Goal: Entertainment & Leisure: Consume media (video, audio)

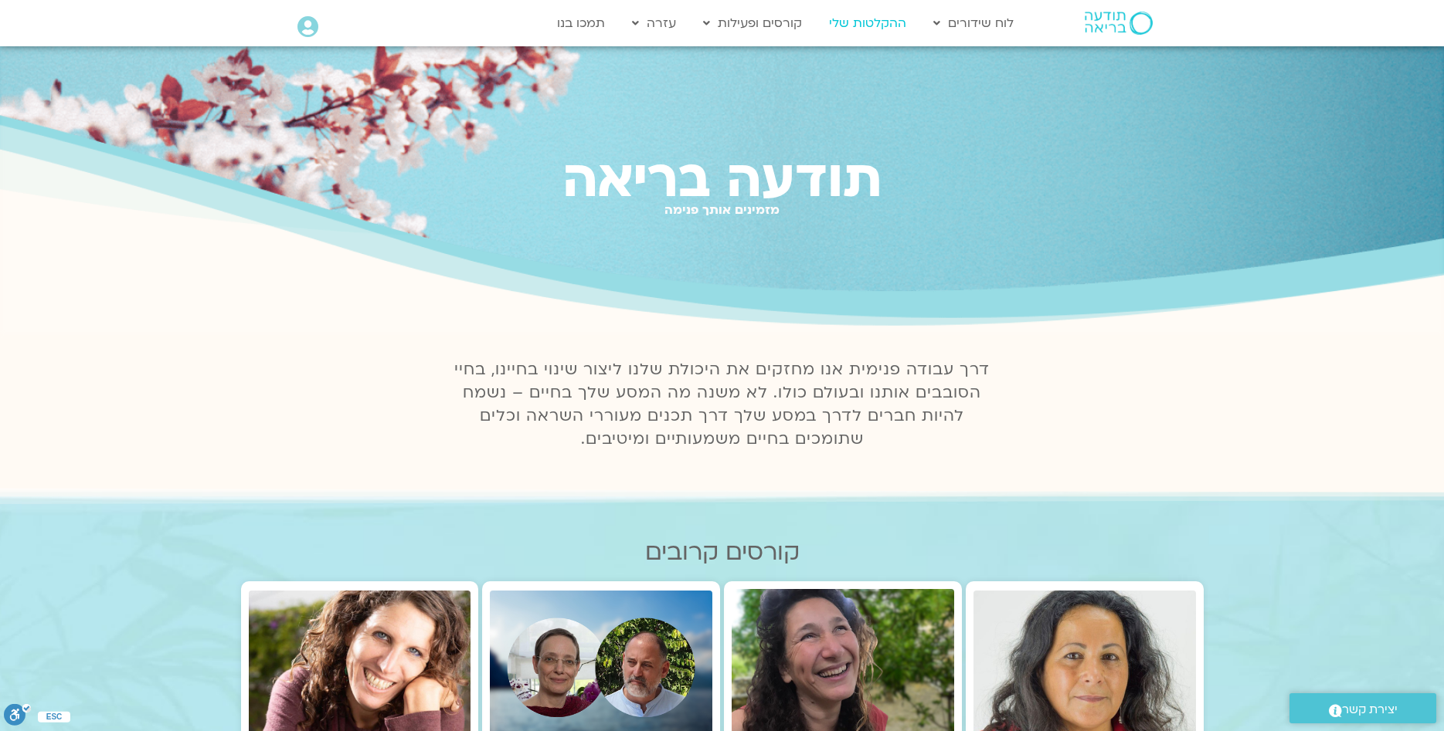
click at [871, 25] on link "ההקלטות שלי" at bounding box center [867, 22] width 93 height 29
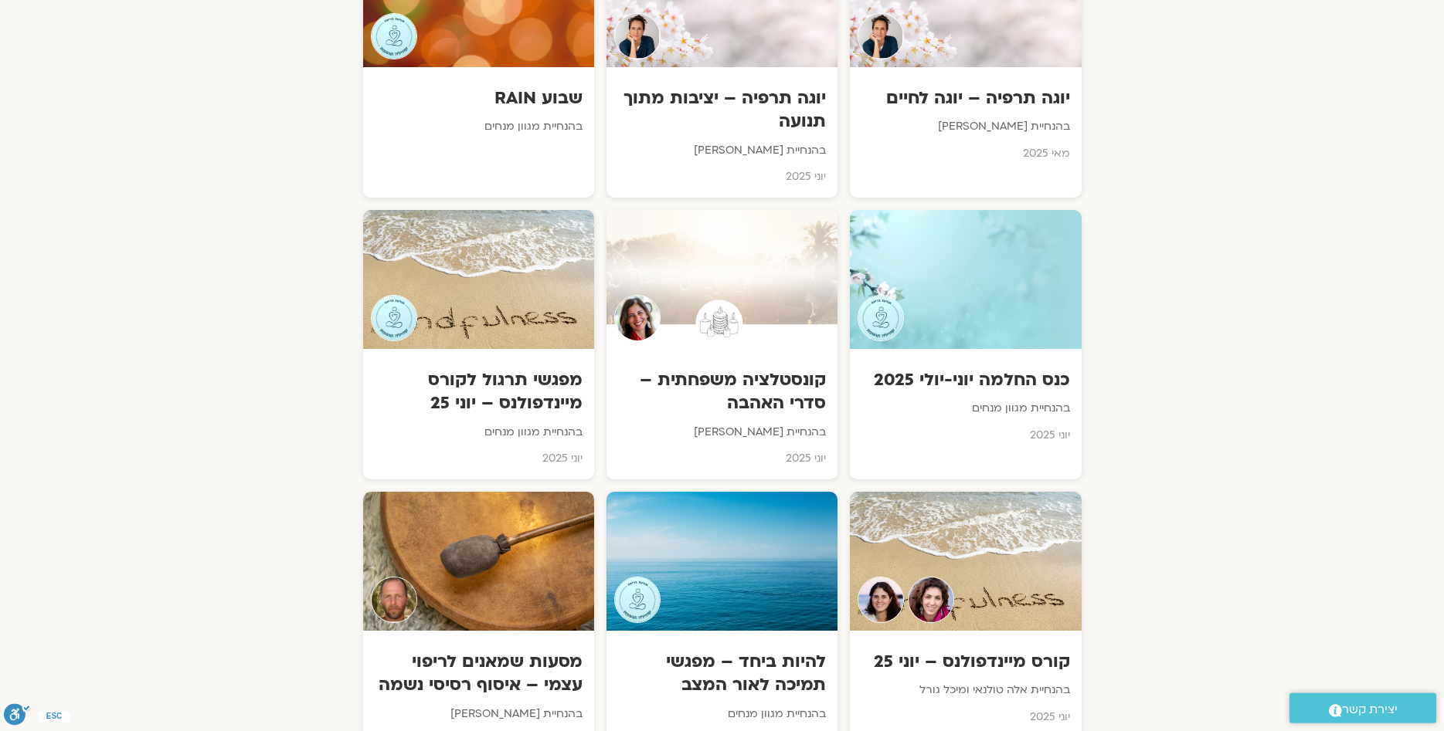
scroll to position [2363, 0]
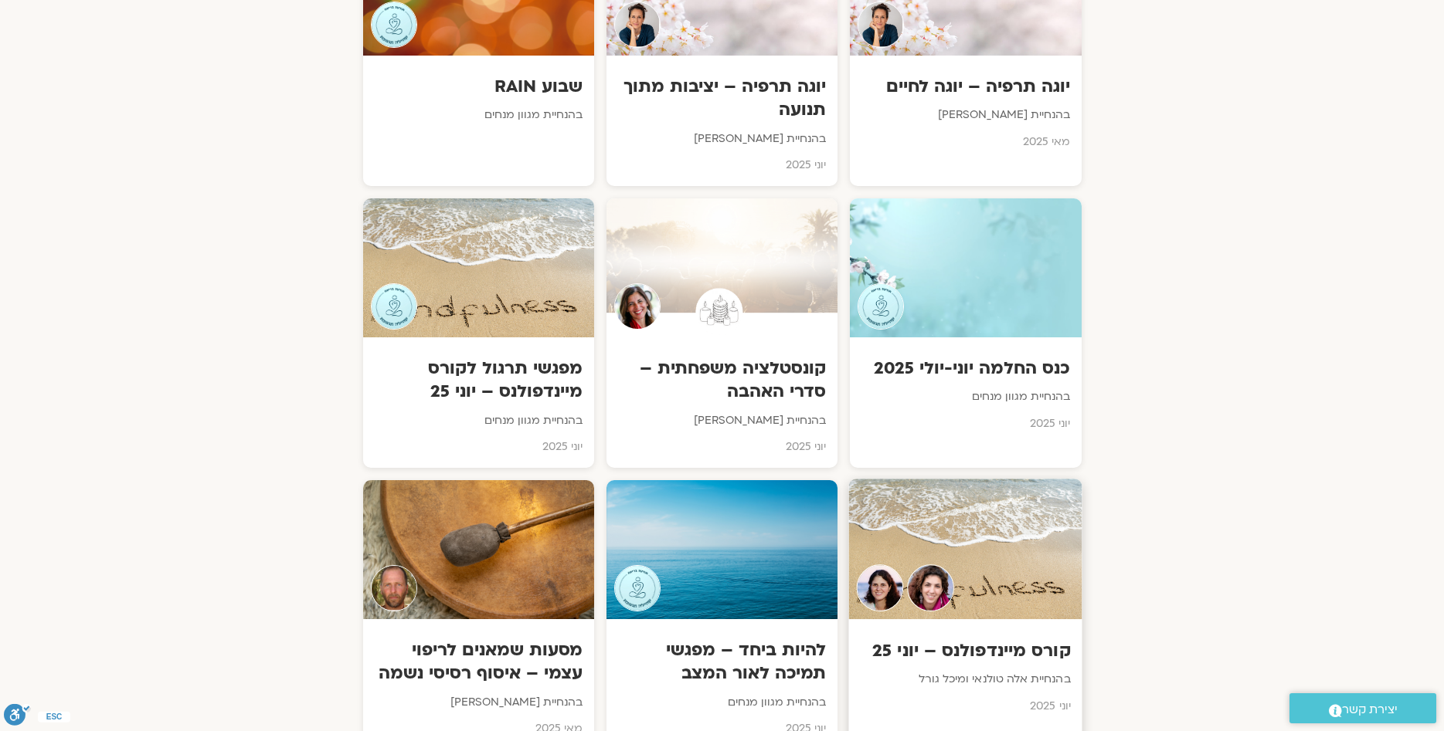
click at [938, 551] on div at bounding box center [965, 549] width 233 height 141
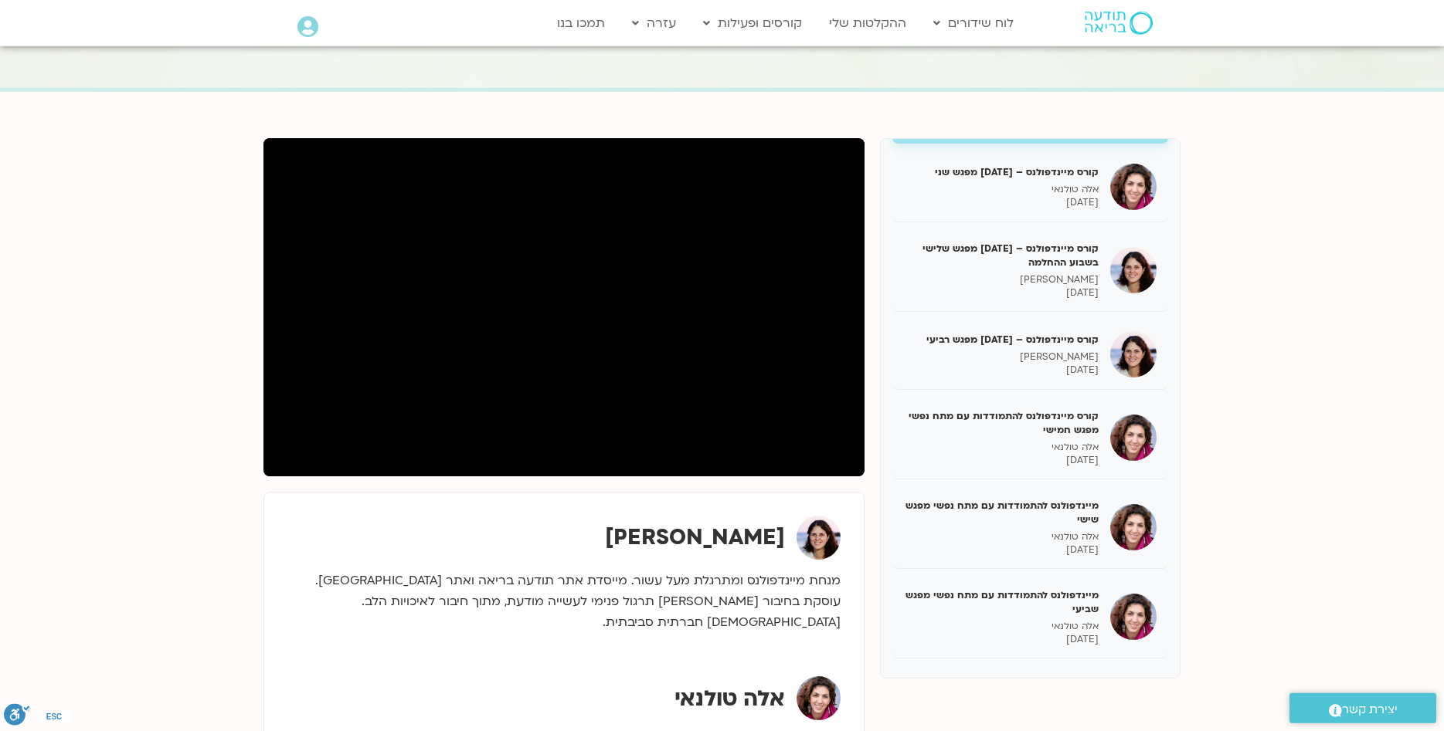
scroll to position [79, 0]
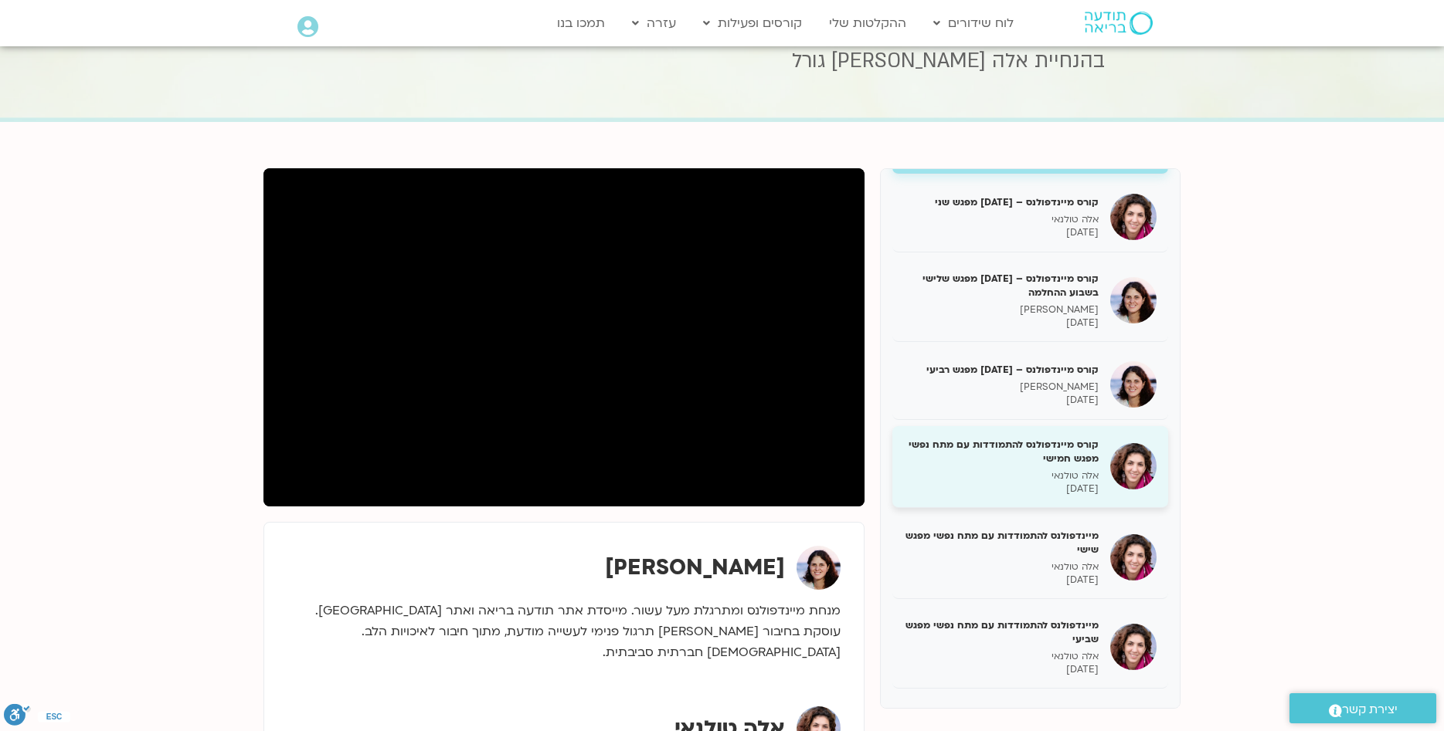
click at [1045, 459] on h5 "קורס מיינדפולנס להתמודדות עם מתח נפשי מפגש חמישי" at bounding box center [1001, 452] width 195 height 28
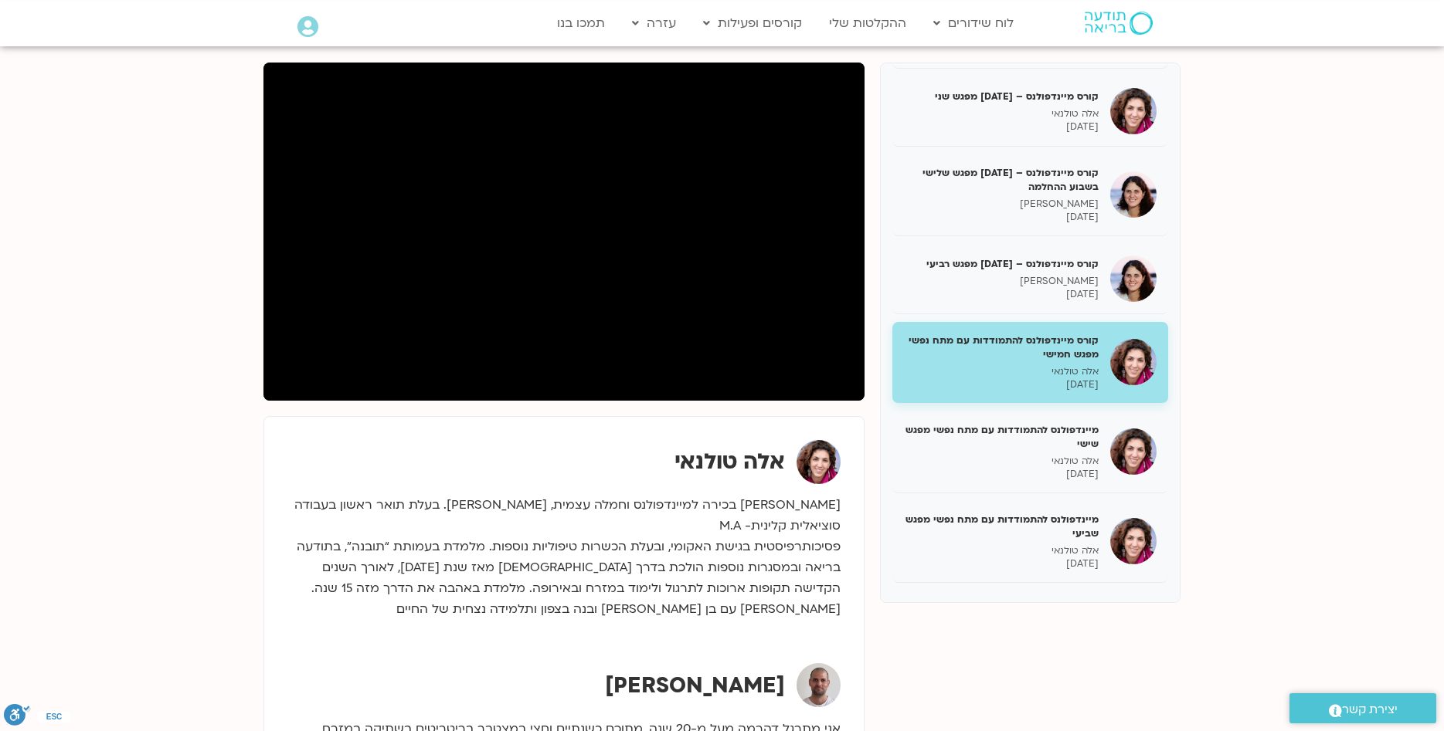
scroll to position [158, 0]
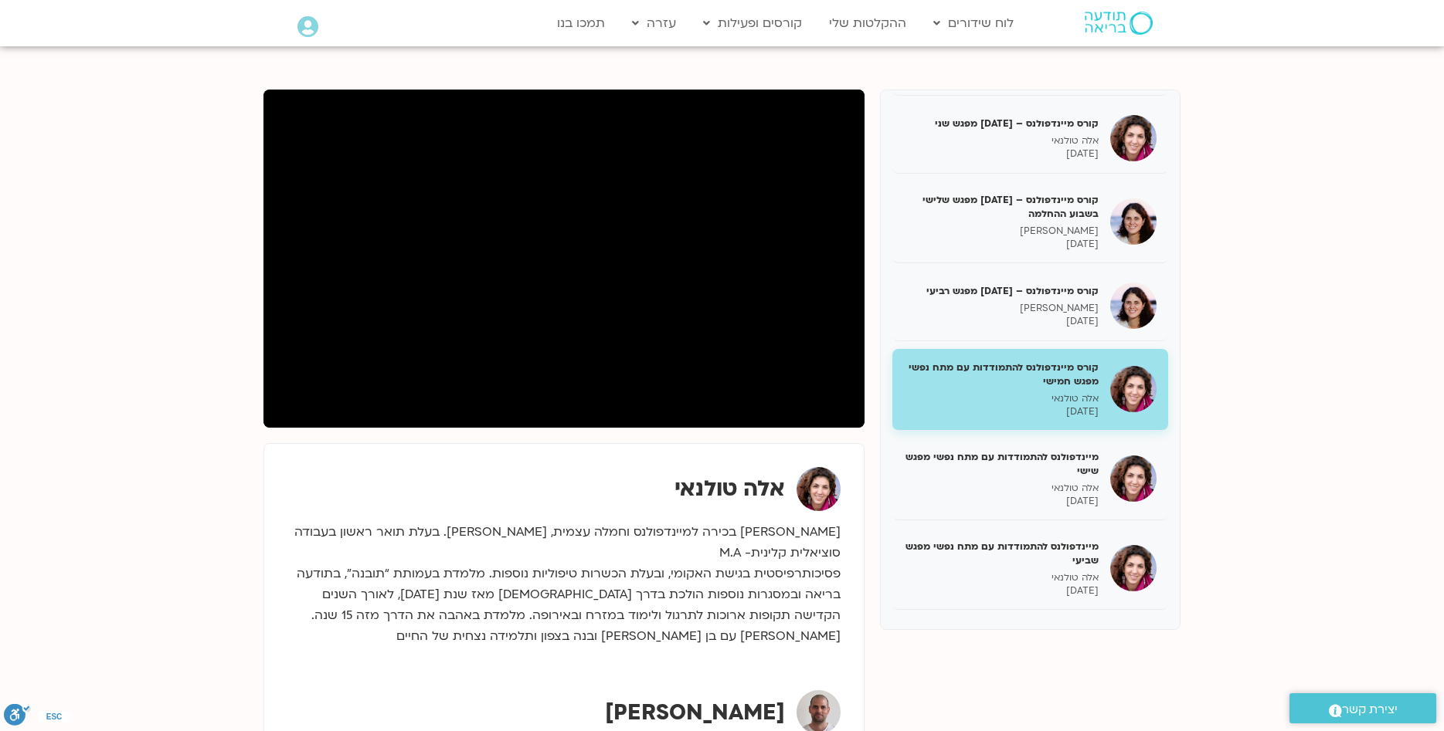
click at [1264, 216] on section "קורס מיינדפולנס – [DATE] מפגש ראשון [PERSON_NAME] [DATE] קורס מיינדפולנס – [DAT…" at bounding box center [722, 568] width 1444 height 1050
